Goal: Task Accomplishment & Management: Use online tool/utility

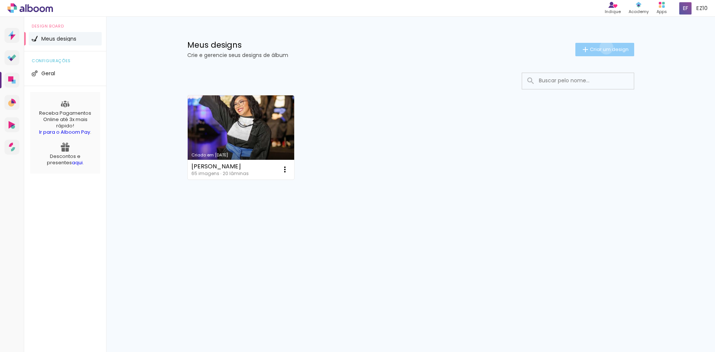
click at [605, 47] on span "Criar um design" at bounding box center [609, 49] width 39 height 5
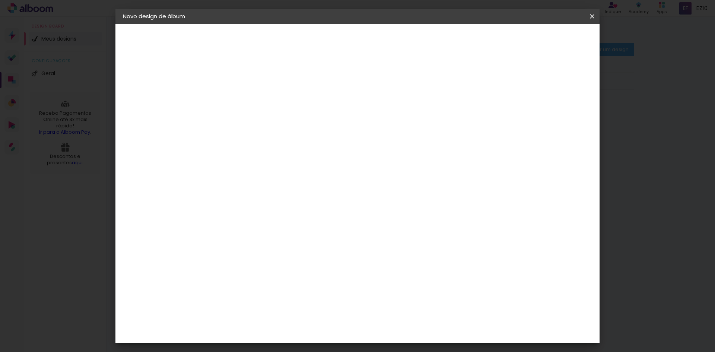
click at [245, 95] on input at bounding box center [245, 100] width 0 height 12
type input "[PERSON_NAME]"
type paper-input "[PERSON_NAME]"
click at [0, 0] on slot "Avançar" at bounding box center [0, 0] width 0 height 0
click at [299, 139] on input at bounding box center [263, 141] width 75 height 9
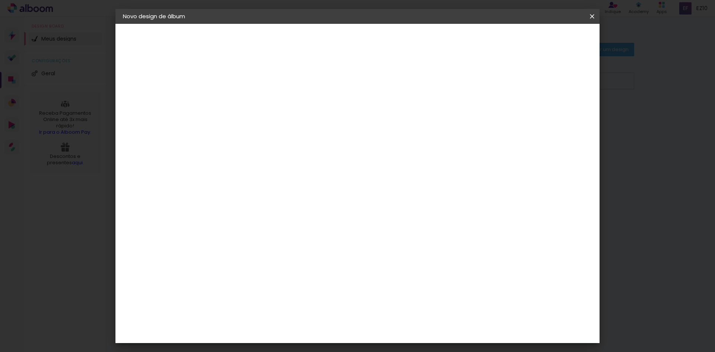
type input "foto"
type paper-input "foto"
click at [293, 255] on paper-item "Foto 15" at bounding box center [258, 258] width 70 height 19
click at [368, 118] on paper-item "Tamanho Livre" at bounding box center [335, 113] width 66 height 16
click at [253, 252] on div "Foto 15" at bounding box center [246, 258] width 13 height 12
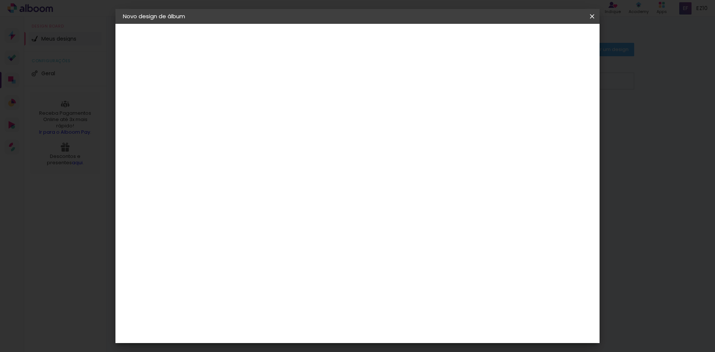
click at [368, 35] on paper-button "Avançar" at bounding box center [349, 39] width 36 height 13
click at [295, 223] on span "25 × 25" at bounding box center [277, 233] width 35 height 20
click at [0, 0] on slot "Avançar" at bounding box center [0, 0] width 0 height 0
click at [0, 0] on slot "Mostrar sangria" at bounding box center [0, 0] width 0 height 0
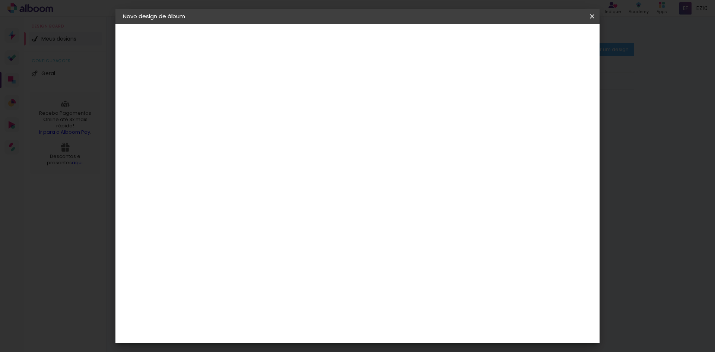
type paper-checkbox "on"
click at [545, 41] on span "Iniciar design" at bounding box center [529, 39] width 34 height 5
